Goal: Task Accomplishment & Management: Complete application form

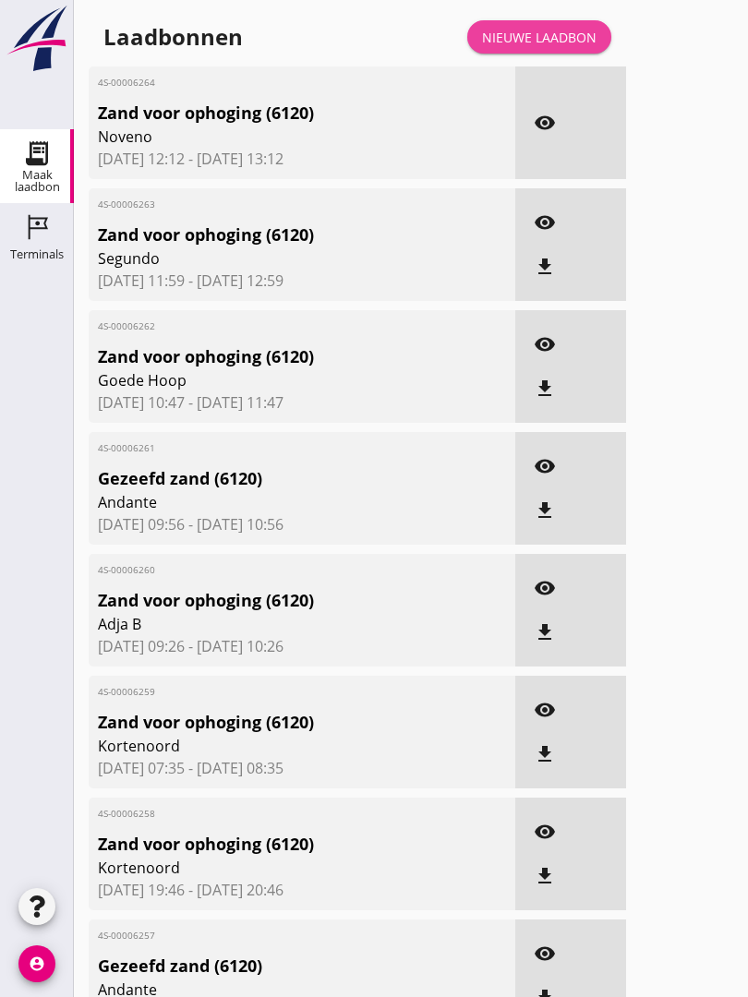
click at [566, 47] on div "Nieuwe laadbon" at bounding box center [539, 37] width 115 height 19
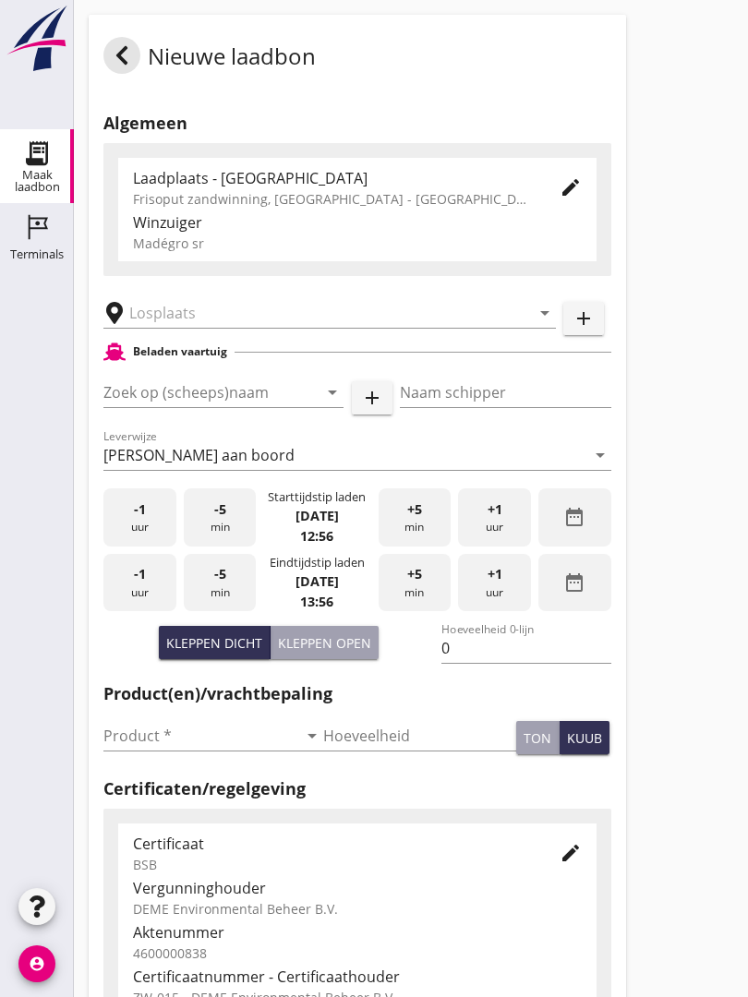
click at [192, 320] on input "text" at bounding box center [316, 313] width 375 height 30
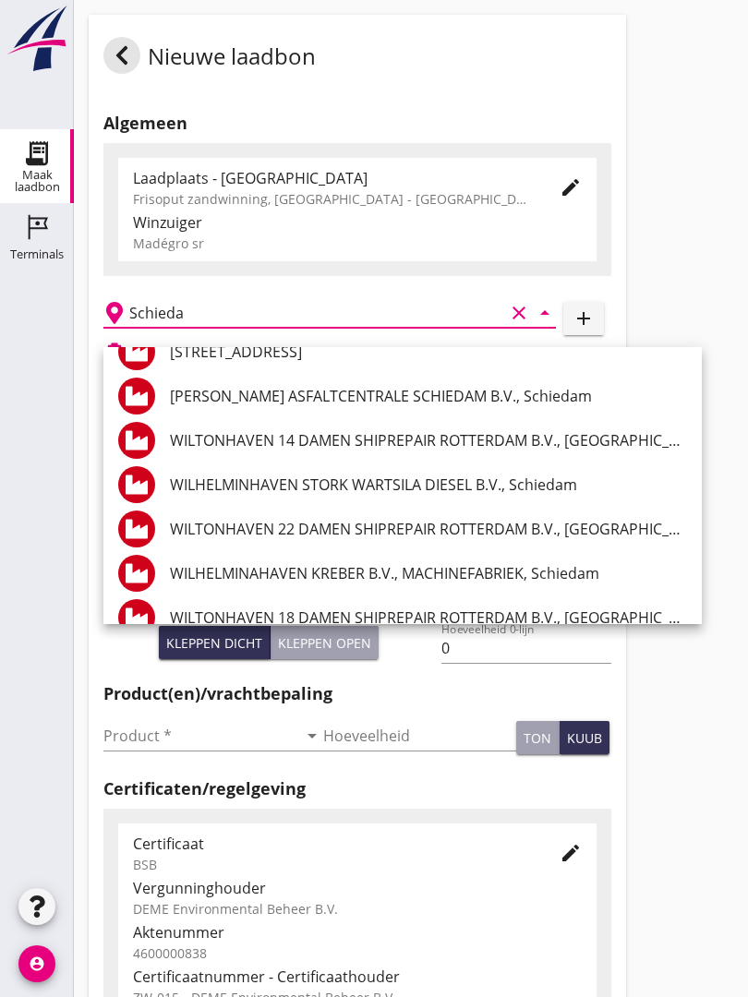
click at [222, 308] on div "Schieda clear arrow_drop_down" at bounding box center [329, 307] width 453 height 41
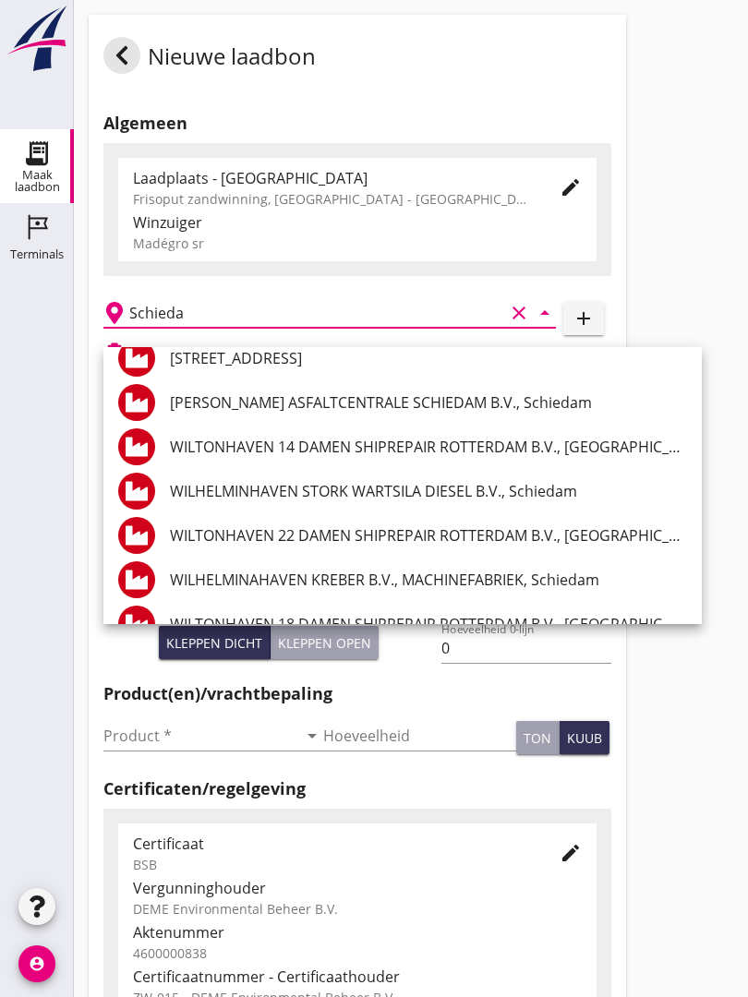
scroll to position [860, 0]
click at [174, 319] on input "Schieda" at bounding box center [316, 313] width 375 height 30
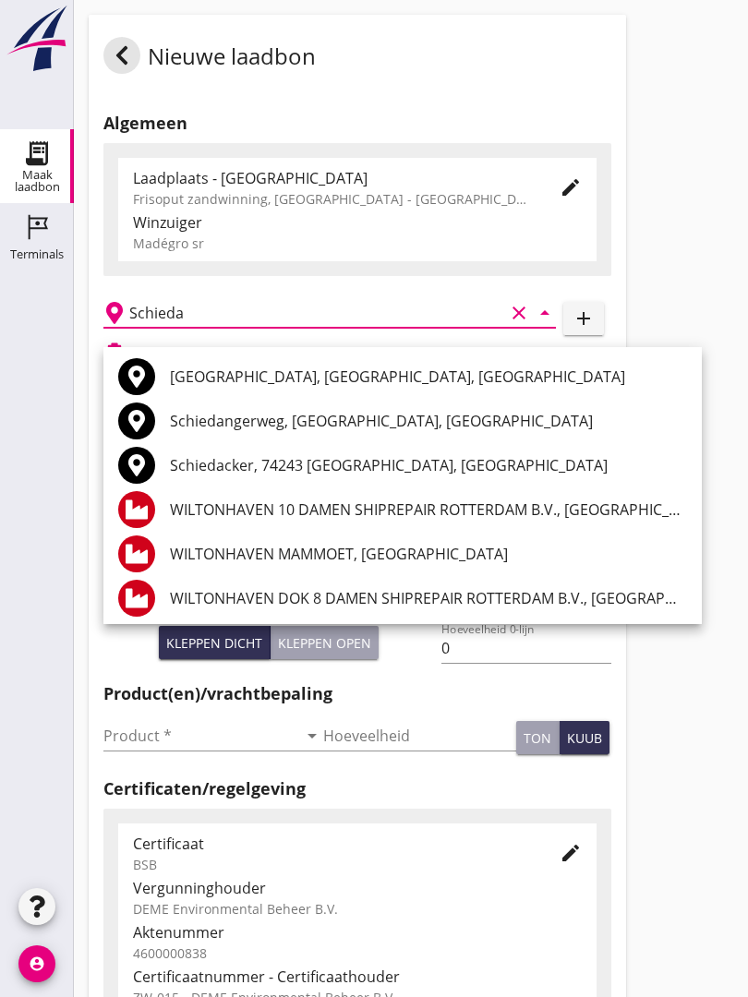
scroll to position [0, 0]
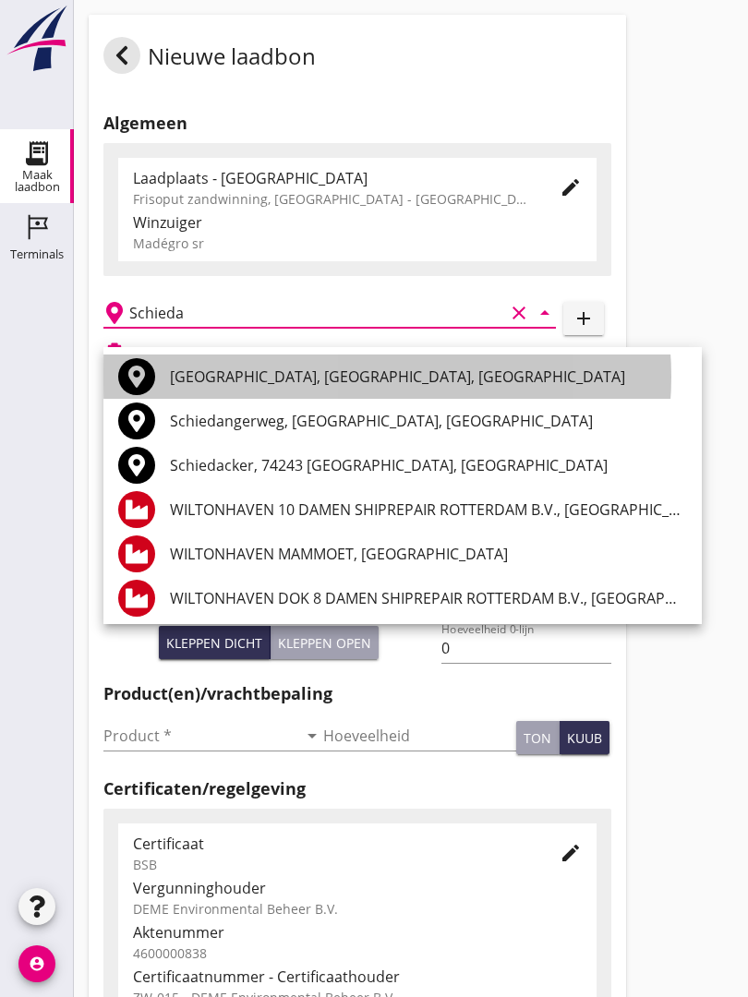
click at [219, 364] on div "[GEOGRAPHIC_DATA], [GEOGRAPHIC_DATA], [GEOGRAPHIC_DATA]" at bounding box center [428, 377] width 517 height 44
type input "[GEOGRAPHIC_DATA], [GEOGRAPHIC_DATA], [GEOGRAPHIC_DATA]"
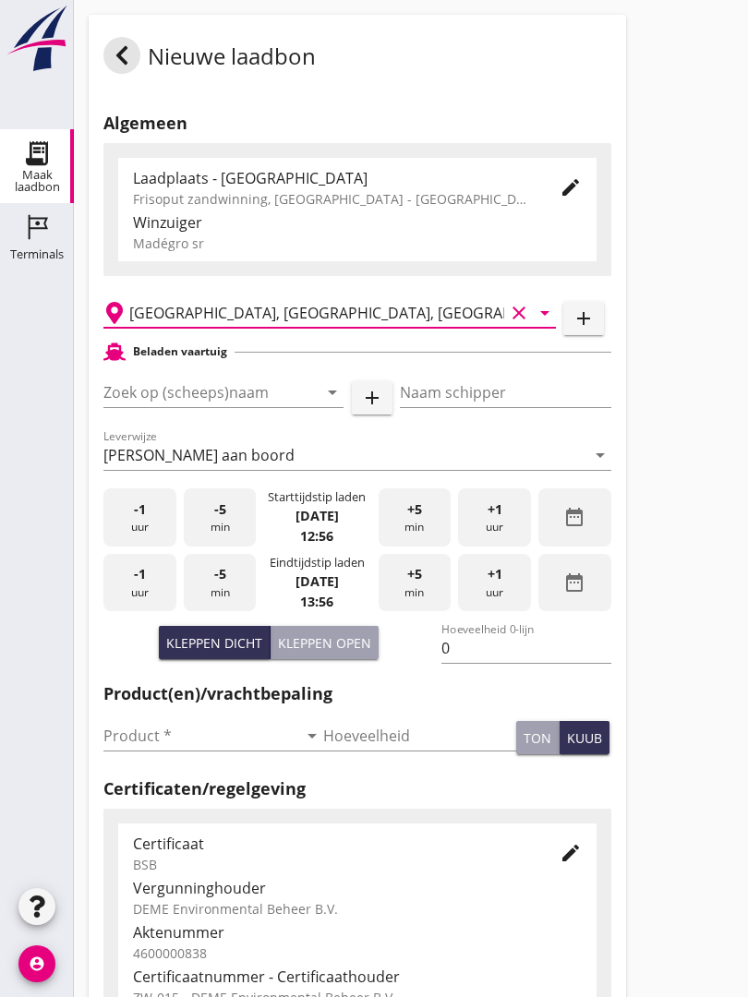
click at [183, 396] on input "Zoek op (scheeps)naam" at bounding box center [197, 393] width 188 height 30
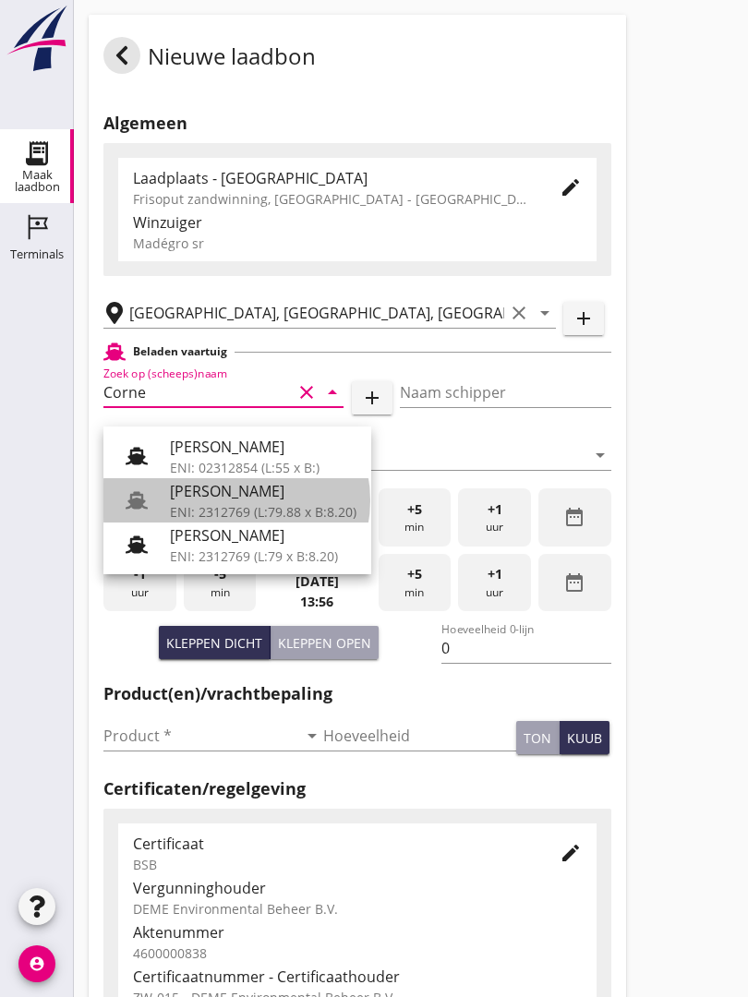
click at [238, 485] on div "[PERSON_NAME]" at bounding box center [263, 491] width 187 height 22
type input "[PERSON_NAME]"
type input "718"
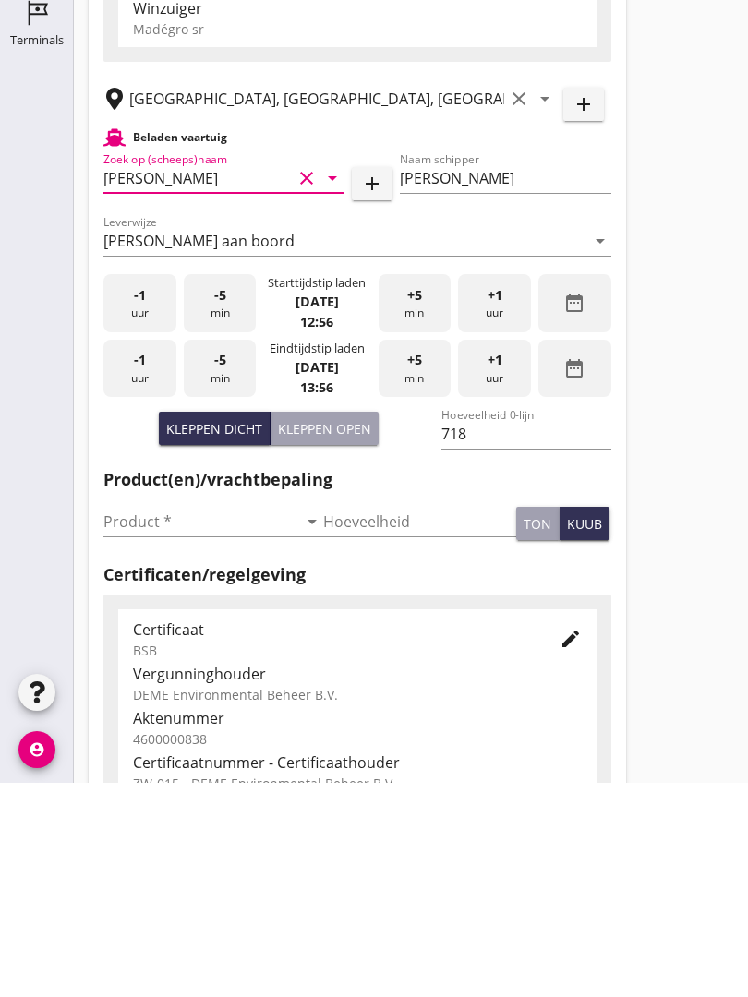
click at [126, 721] on input "Product *" at bounding box center [200, 736] width 194 height 30
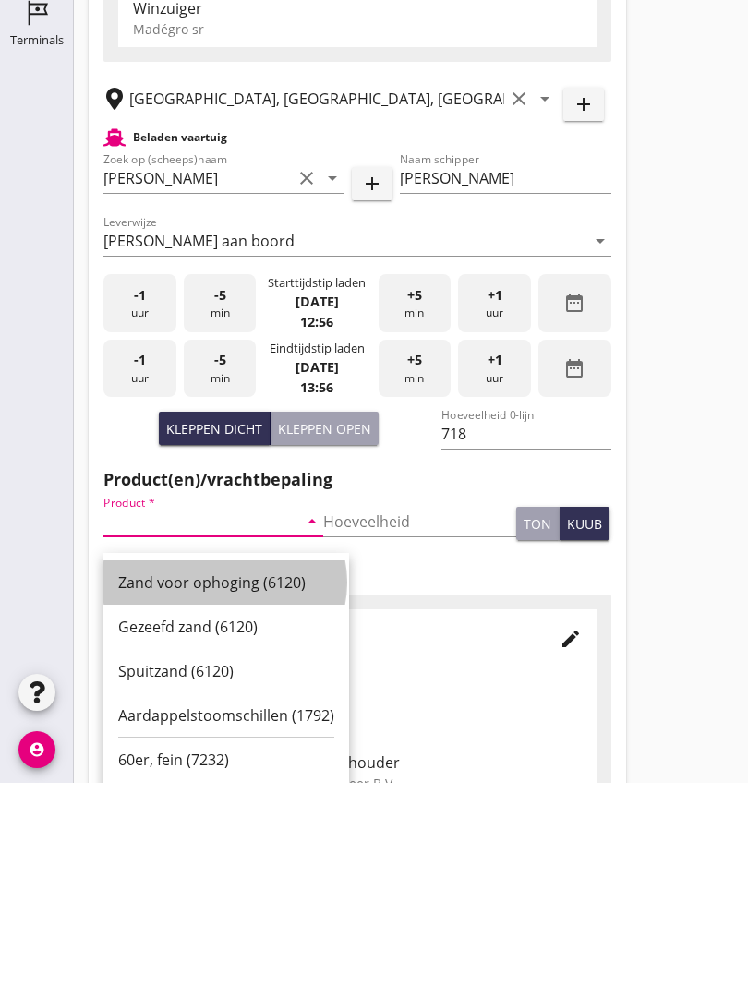
click at [215, 786] on div "Zand voor ophoging (6120)" at bounding box center [226, 797] width 216 height 22
type input "Zand voor ophoging (6120)"
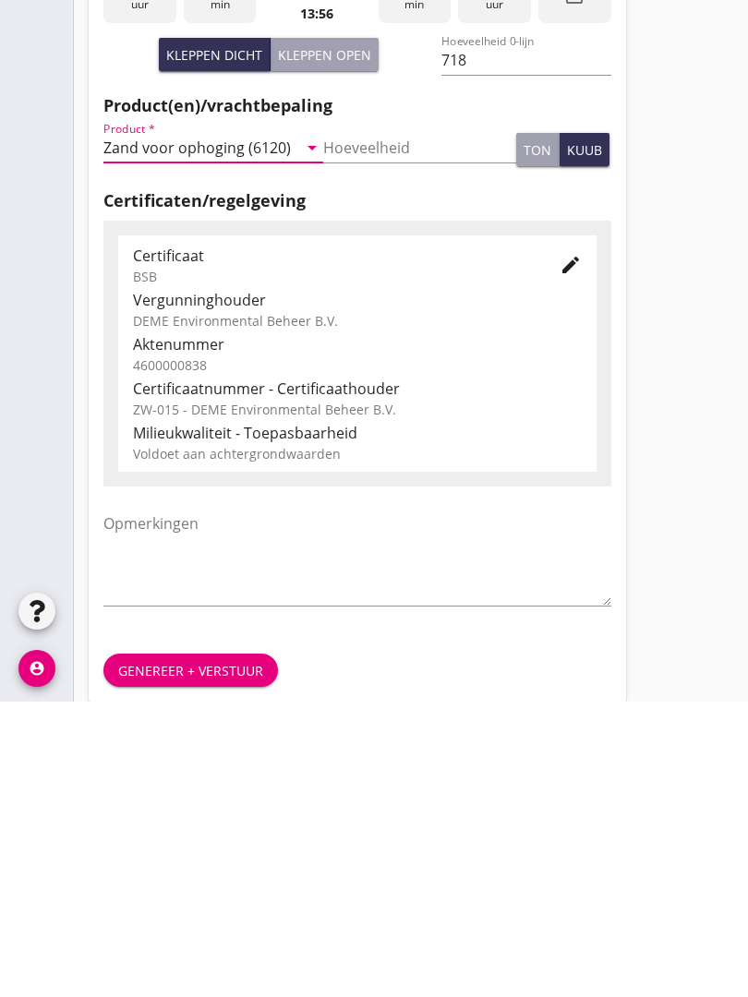
scroll to position [323, 0]
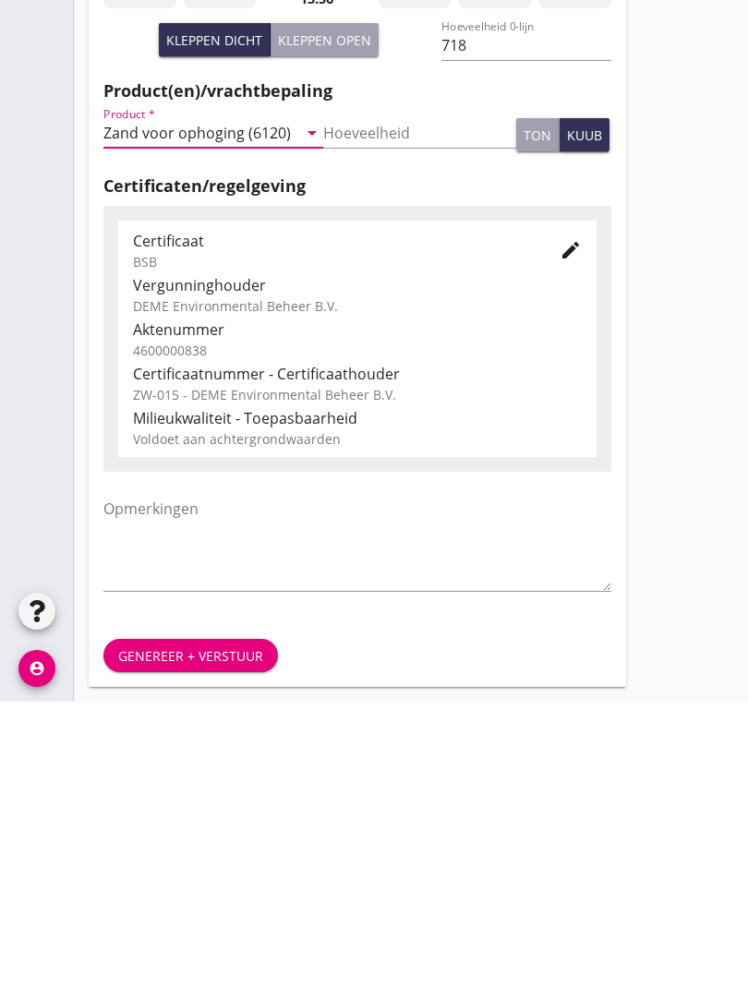
click at [184, 942] on div "Genereer + verstuur" at bounding box center [190, 951] width 145 height 19
